Goal: Check status: Check status

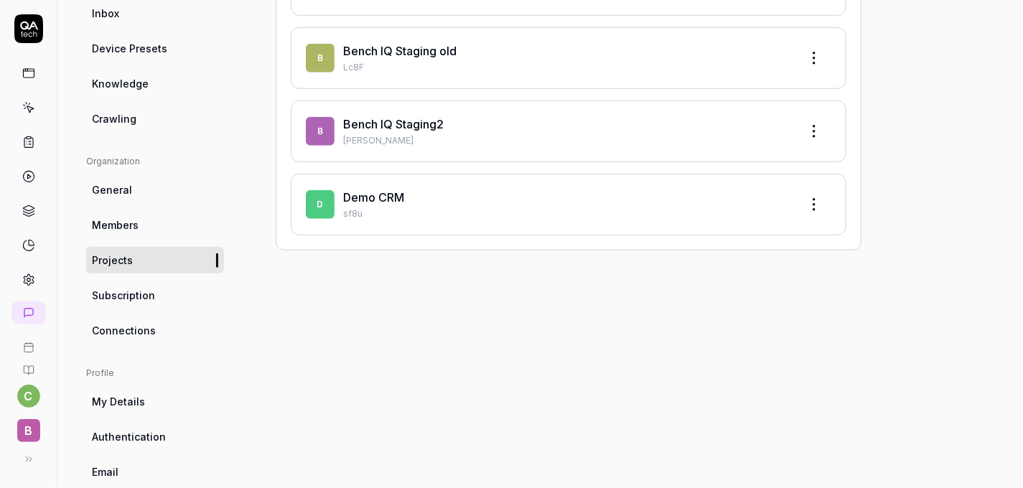
scroll to position [269, 0]
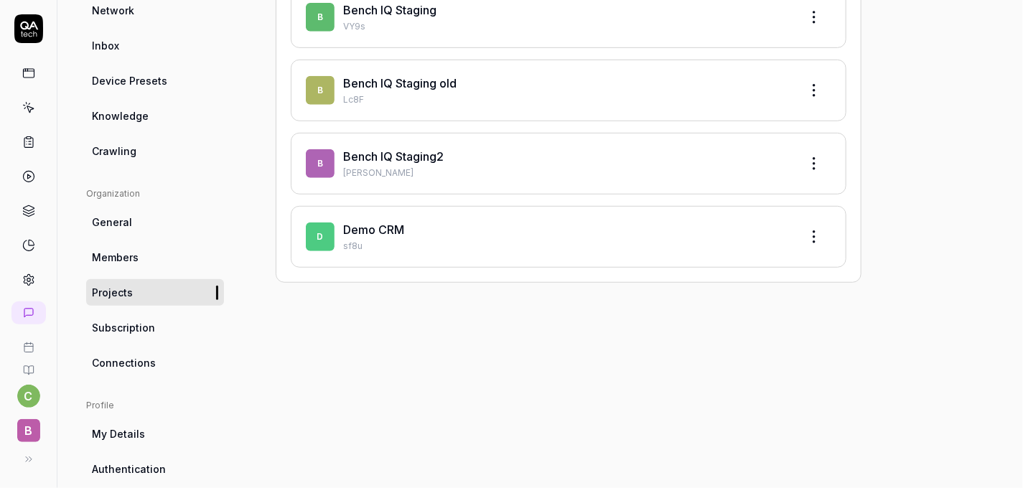
click at [618, 175] on p "[PERSON_NAME]" at bounding box center [565, 173] width 445 height 13
click at [409, 152] on link "Bench IQ Staging2" at bounding box center [393, 156] width 101 height 14
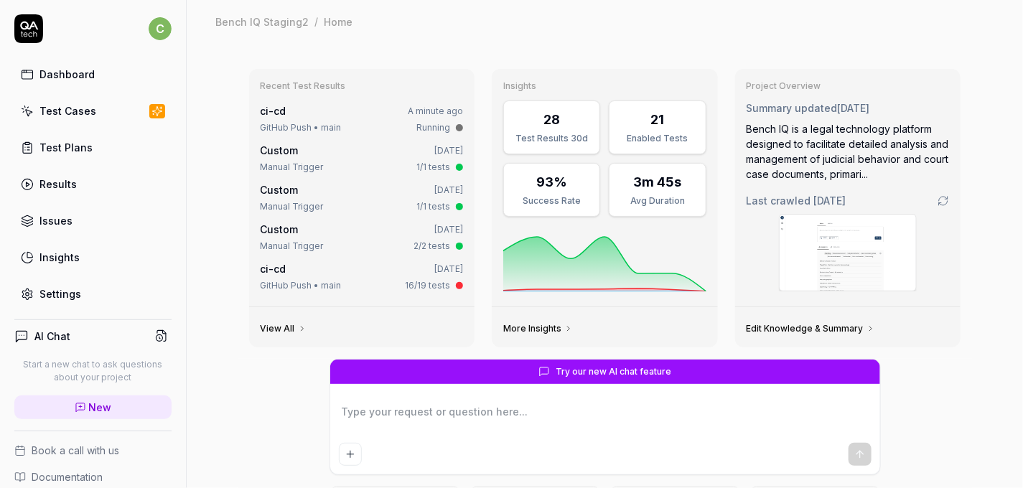
type textarea "*"
click at [67, 149] on div "Test Plans" at bounding box center [65, 147] width 53 height 15
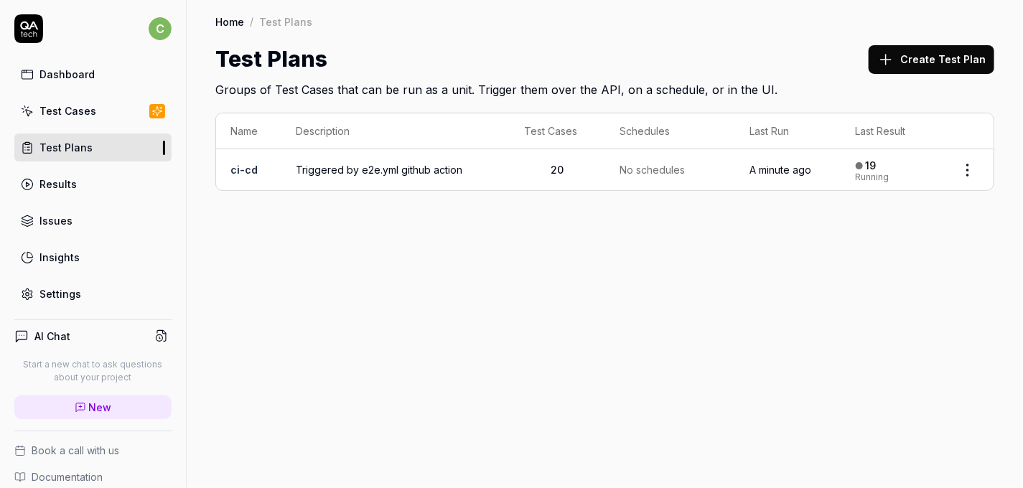
click at [357, 174] on span "Triggered by e2e.yml github action" at bounding box center [396, 169] width 200 height 15
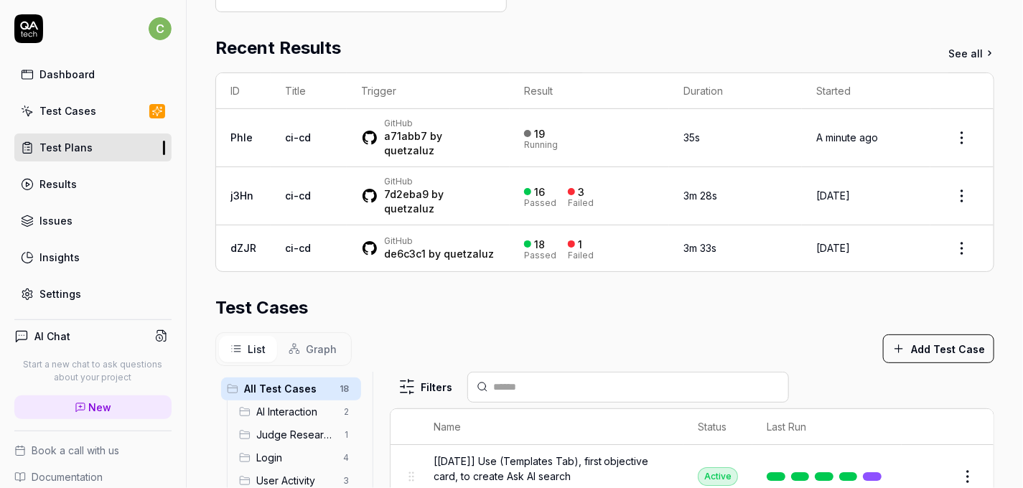
scroll to position [215, 0]
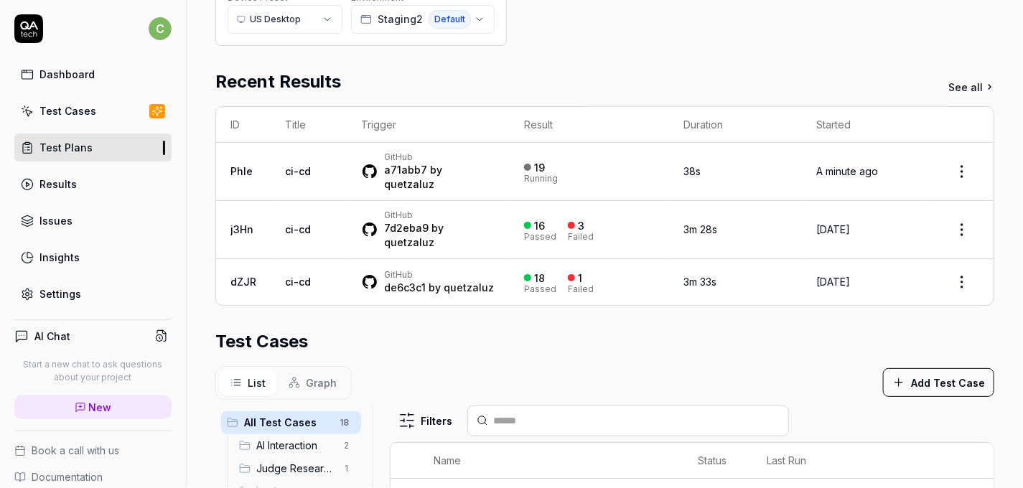
click at [510, 154] on td "19 Running" at bounding box center [589, 172] width 159 height 58
click at [556, 159] on div "19 Running" at bounding box center [589, 171] width 131 height 24
